Goal: Find specific page/section: Find specific page/section

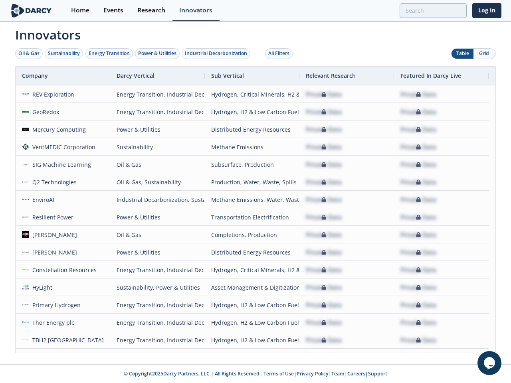
click at [29, 54] on div "Oil & Gas" at bounding box center [28, 53] width 21 height 7
click at [64, 54] on div "Sustainability" at bounding box center [64, 53] width 32 height 7
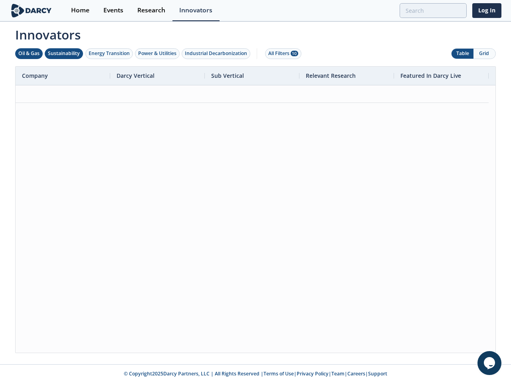
click at [109, 54] on div "Energy Transition" at bounding box center [109, 53] width 41 height 7
click at [158, 54] on div "Power & Utilities" at bounding box center [157, 53] width 38 height 7
click at [218, 54] on div "Industrial Decarbonization" at bounding box center [216, 53] width 62 height 7
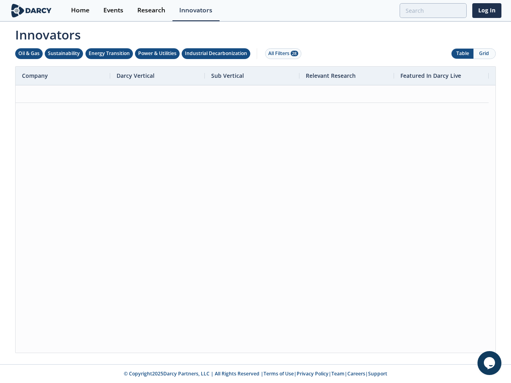
click at [281, 54] on div "All Filters 28" at bounding box center [283, 53] width 30 height 7
